Goal: Navigation & Orientation: Find specific page/section

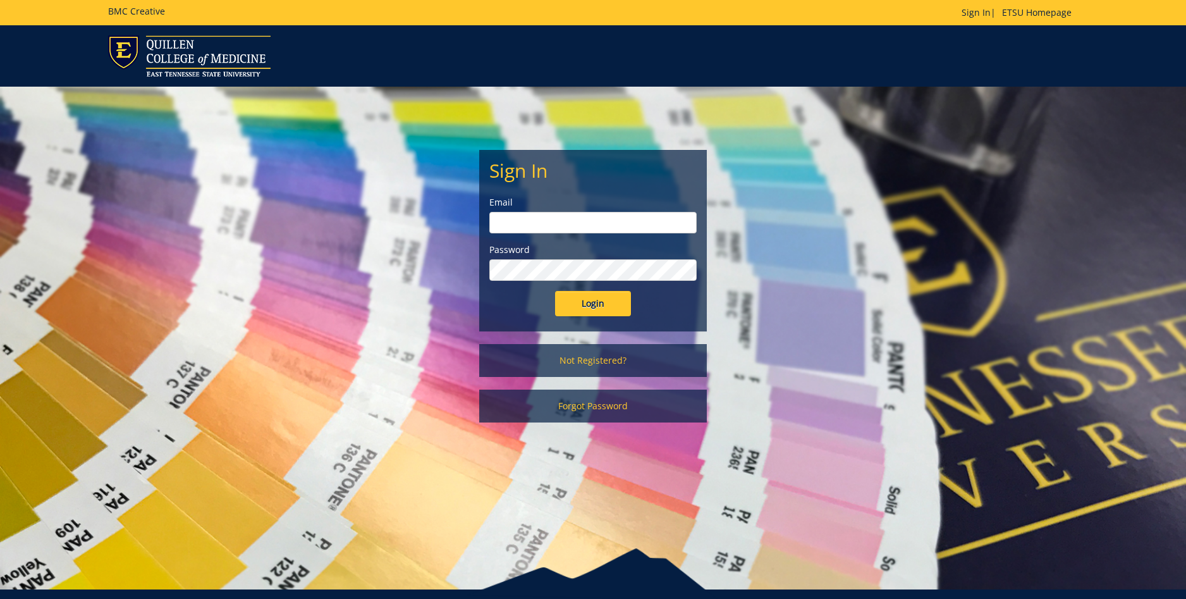
type input "[EMAIL_ADDRESS][DOMAIN_NAME]"
click at [605, 306] on input "Login" at bounding box center [593, 303] width 76 height 25
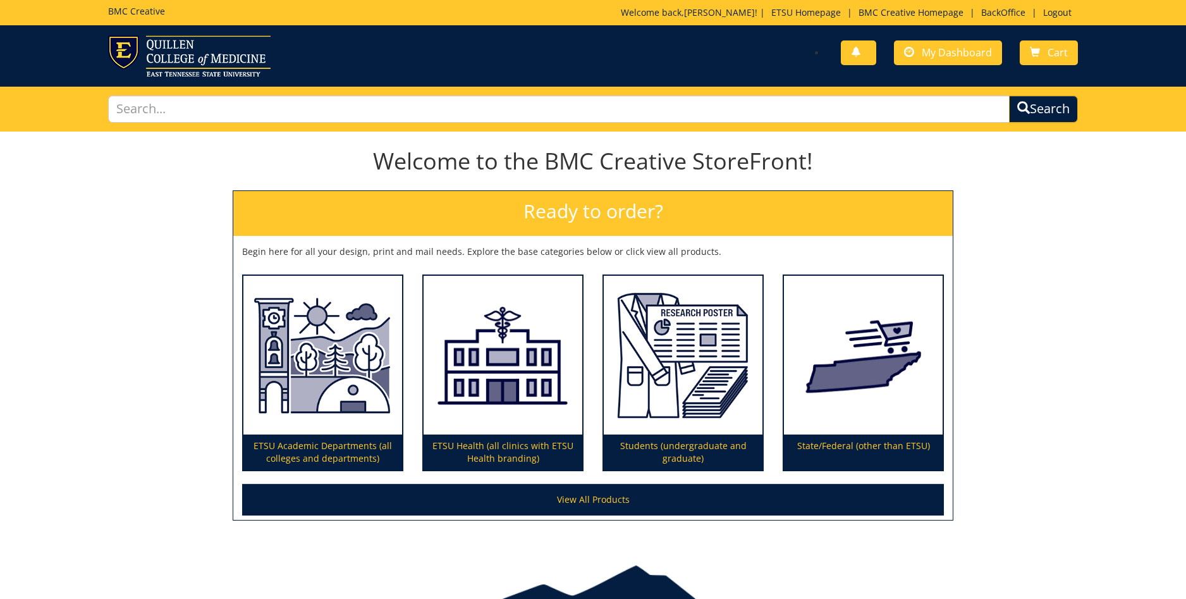
scroll to position [1, 0]
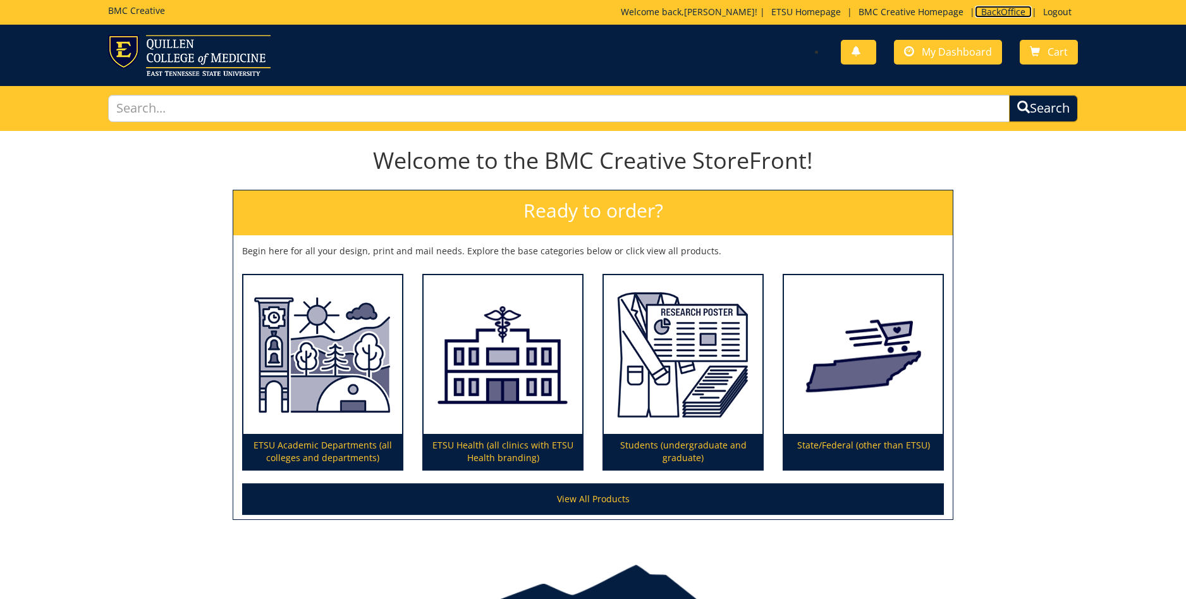
click at [999, 8] on link "BackOffice" at bounding box center [1003, 12] width 57 height 12
